Goal: Information Seeking & Learning: Learn about a topic

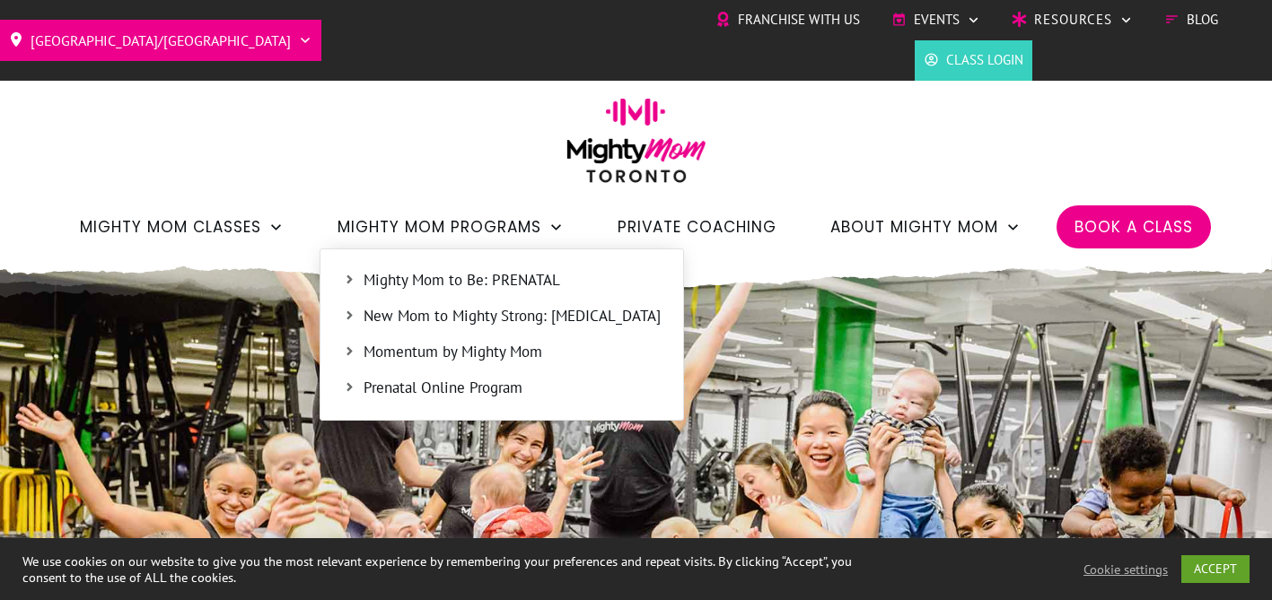
click at [402, 279] on span "Mighty Mom to Be: PRENATAL" at bounding box center [511, 280] width 297 height 23
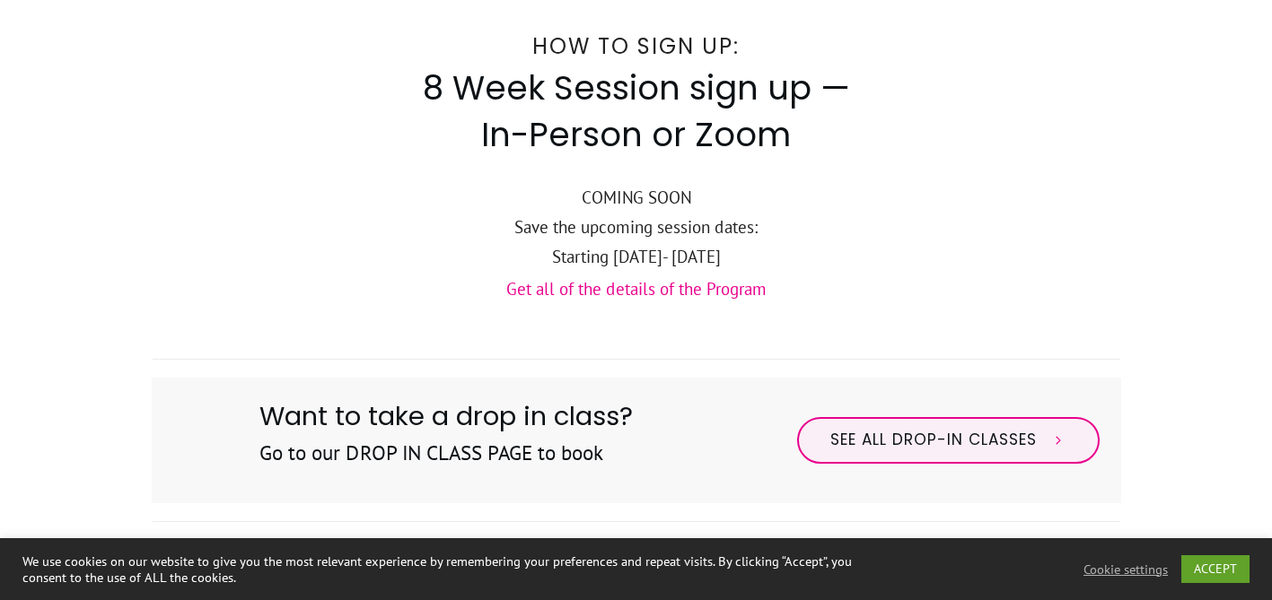
scroll to position [701, 0]
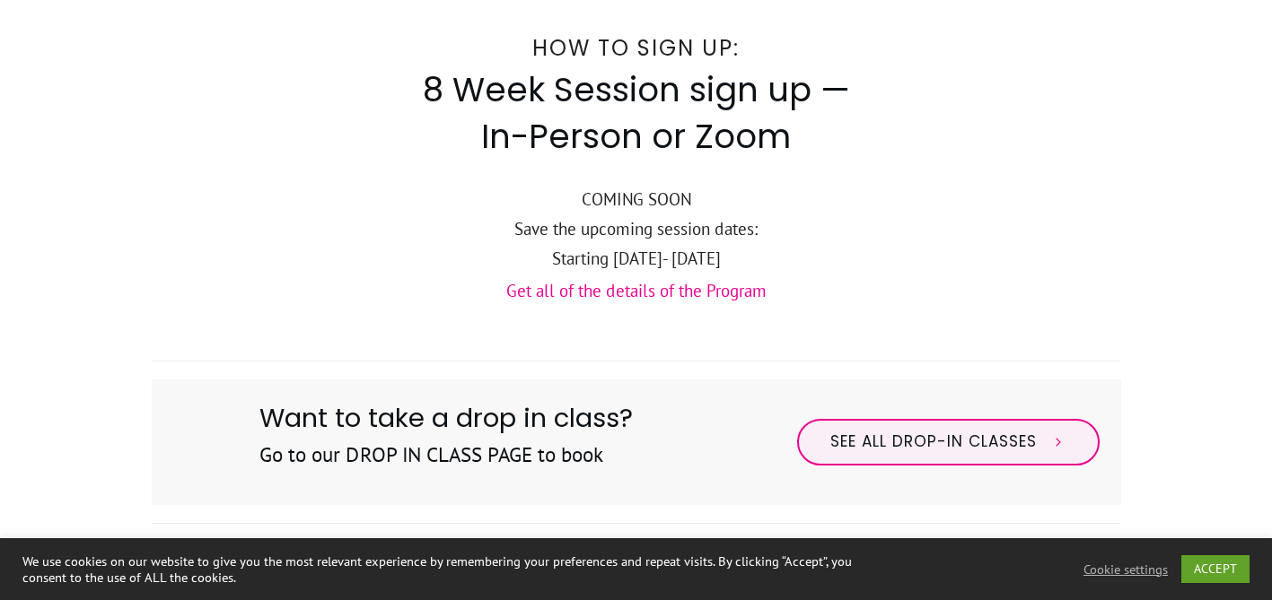
click at [629, 293] on link "Get all of the details of the Program" at bounding box center [636, 291] width 260 height 22
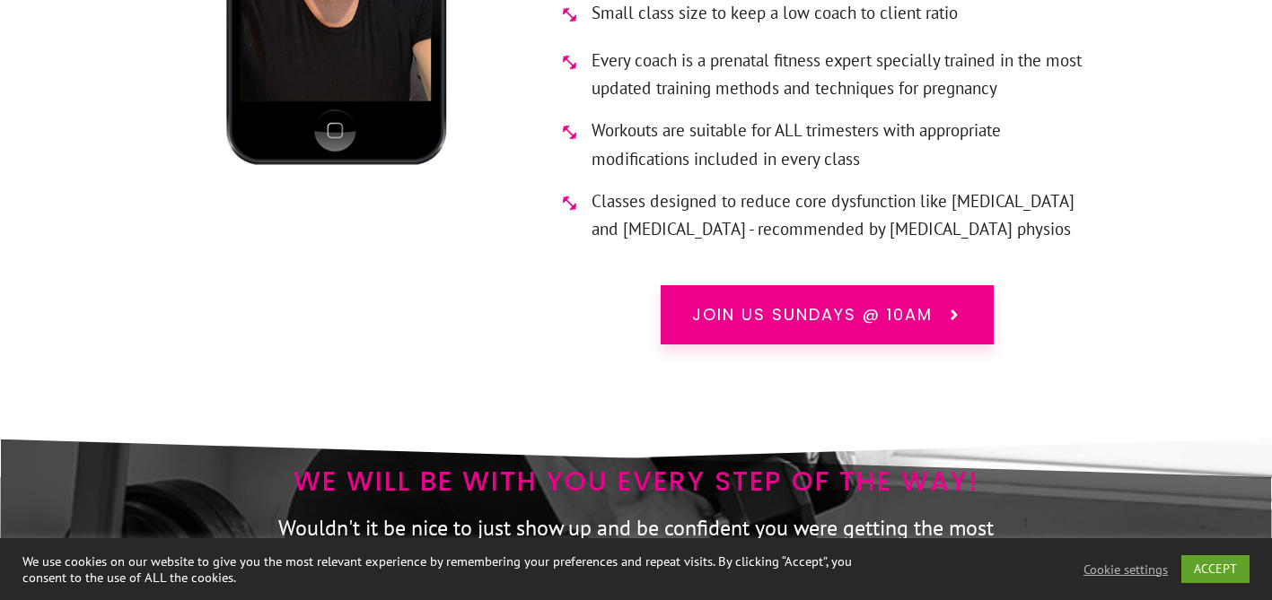
scroll to position [11393, 0]
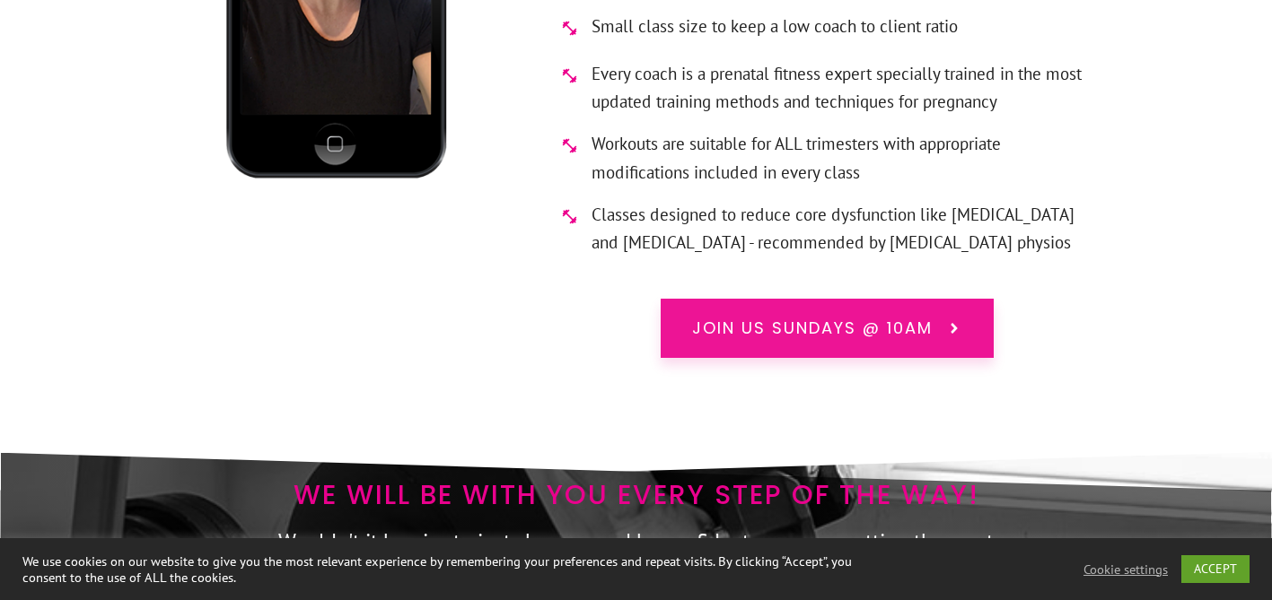
click at [736, 299] on link "Join us Sundays @ 10am" at bounding box center [826, 328] width 333 height 59
click at [810, 317] on span "Join us Sundays @ 10am" at bounding box center [812, 328] width 240 height 23
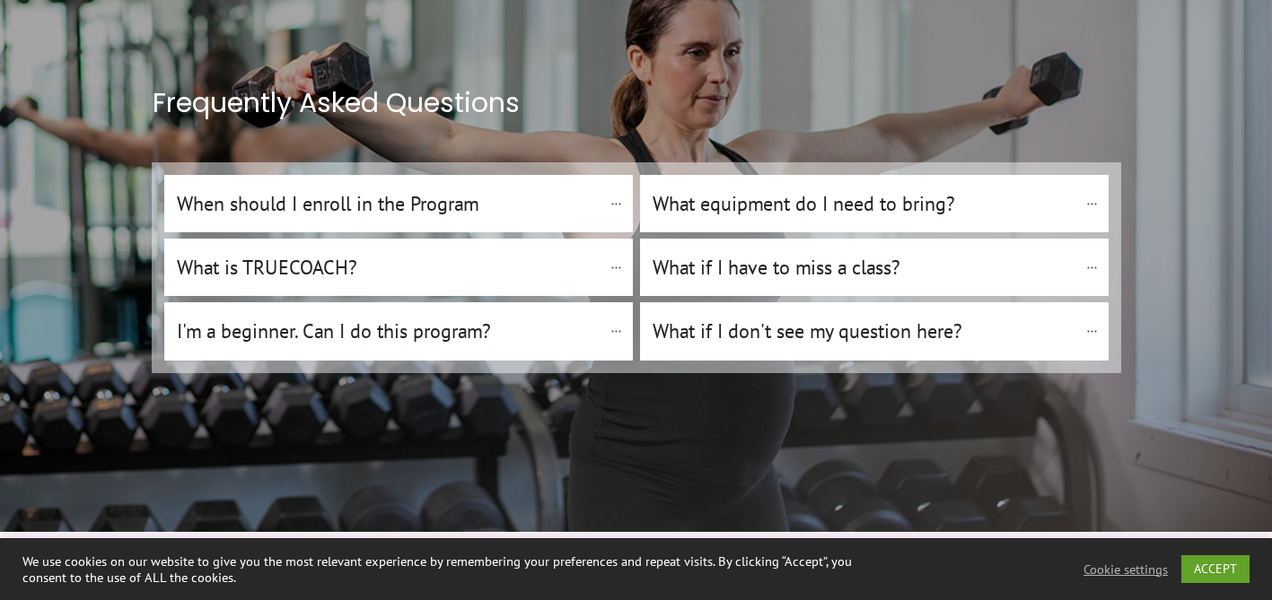
scroll to position [14010, 0]
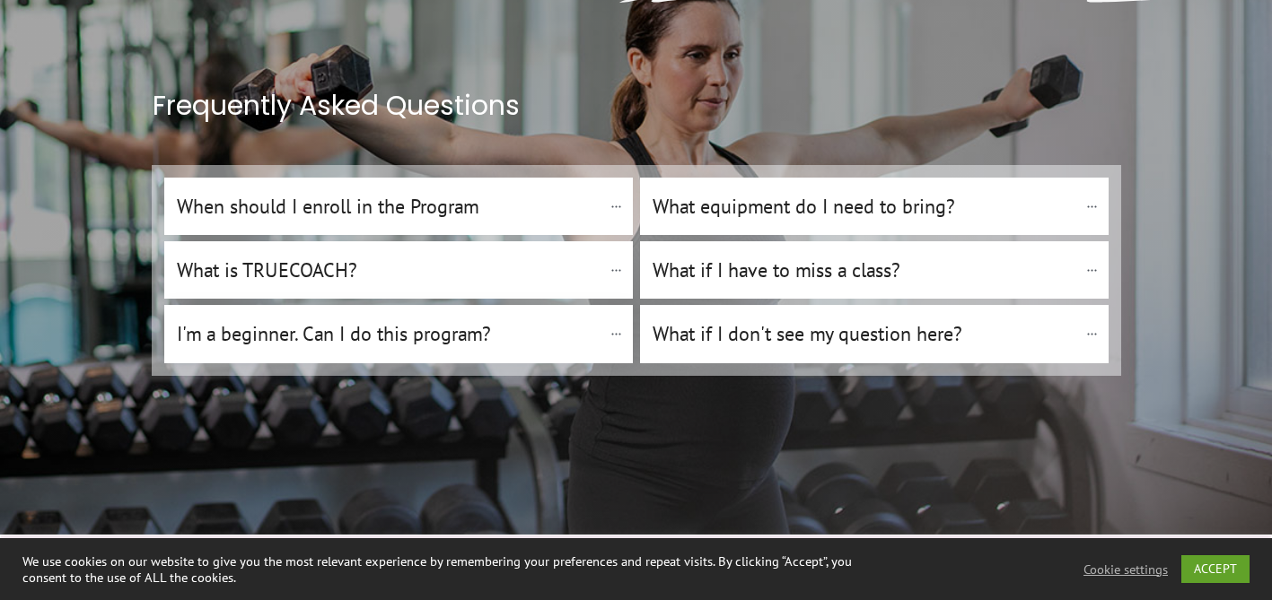
click at [558, 319] on h4 "I'm a beginner. Can I do this program?" at bounding box center [389, 334] width 424 height 31
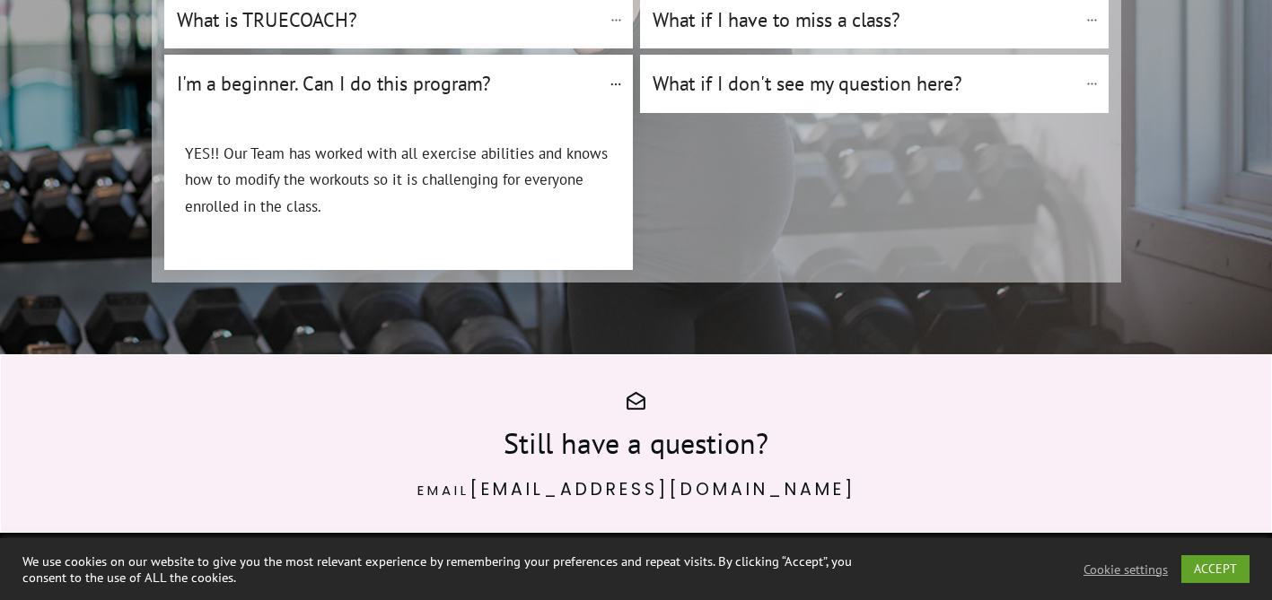
scroll to position [14505, 0]
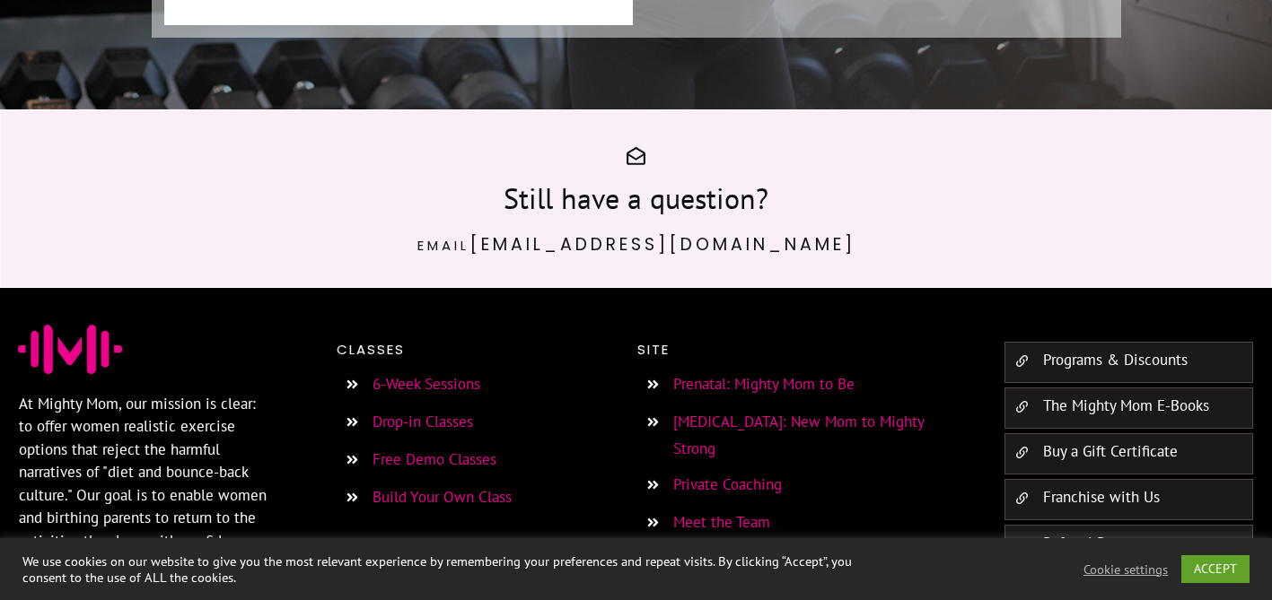
click at [1073, 350] on link "Programs & Discounts" at bounding box center [1115, 360] width 144 height 20
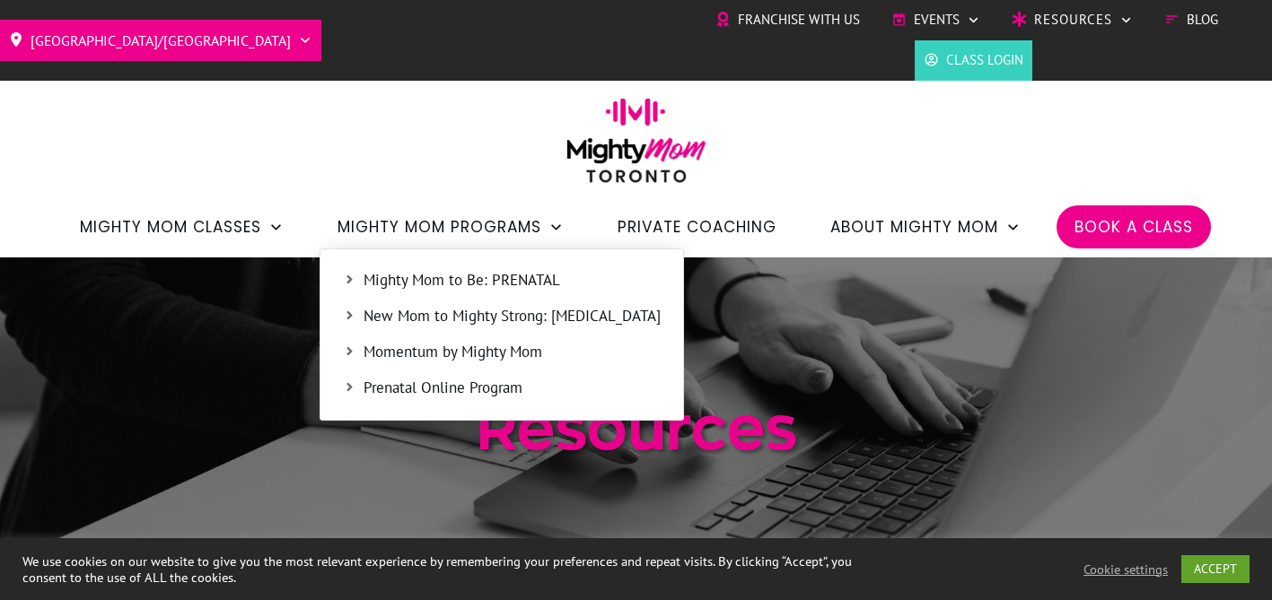
click at [515, 277] on span "Mighty Mom to Be: PRENATAL" at bounding box center [511, 280] width 297 height 23
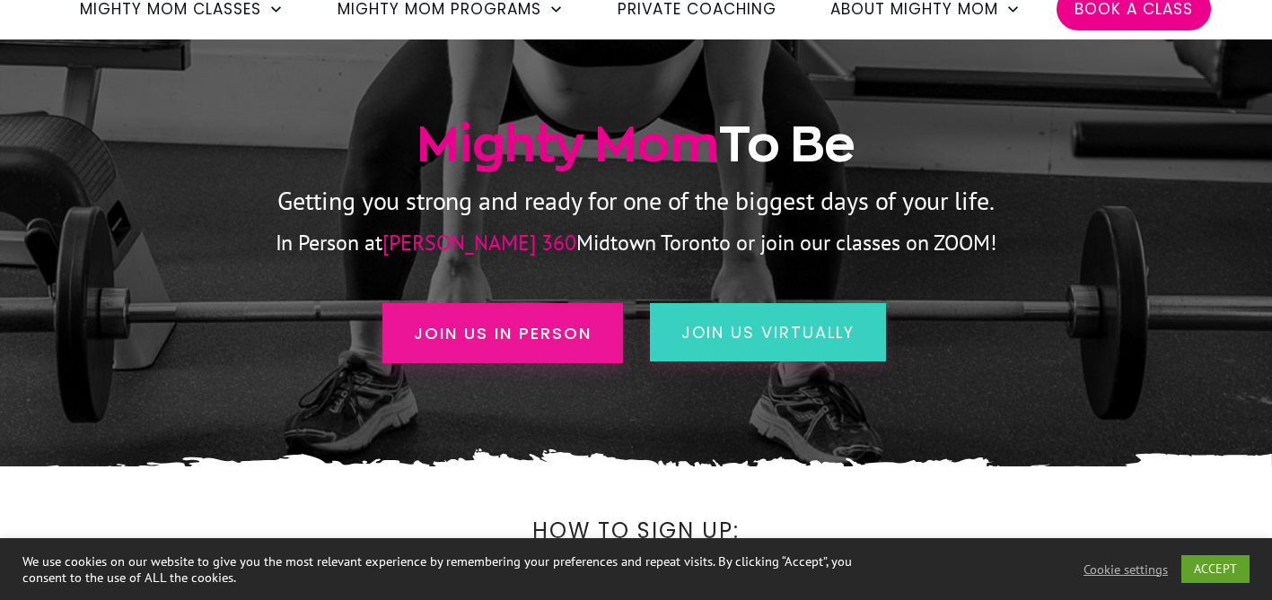
click at [540, 329] on span "Join us in person" at bounding box center [503, 333] width 178 height 24
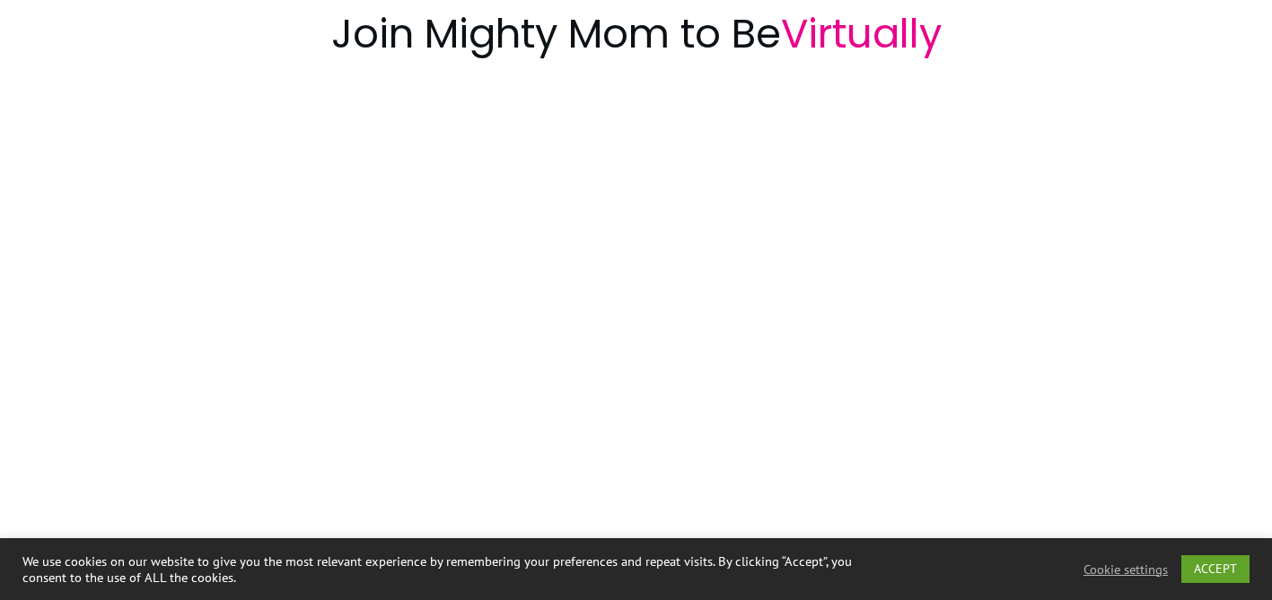
scroll to position [2166, 0]
